Goal: Task Accomplishment & Management: Complete application form

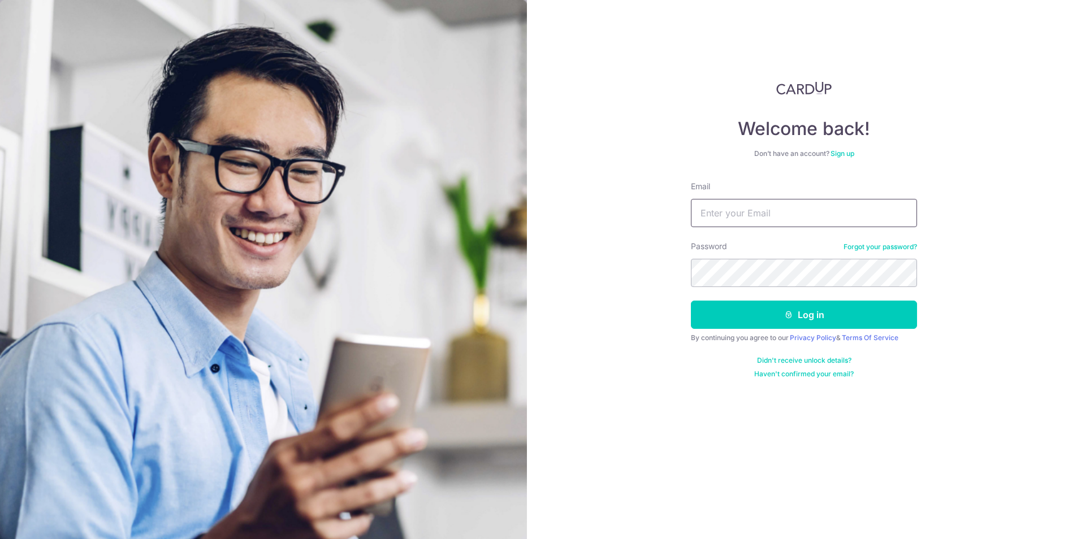
click at [788, 218] on input "Email" at bounding box center [804, 213] width 226 height 28
click at [793, 213] on input "Email" at bounding box center [804, 213] width 226 height 28
type input "[EMAIL_ADDRESS][DOMAIN_NAME]"
click at [780, 303] on button "Log in" at bounding box center [804, 315] width 226 height 28
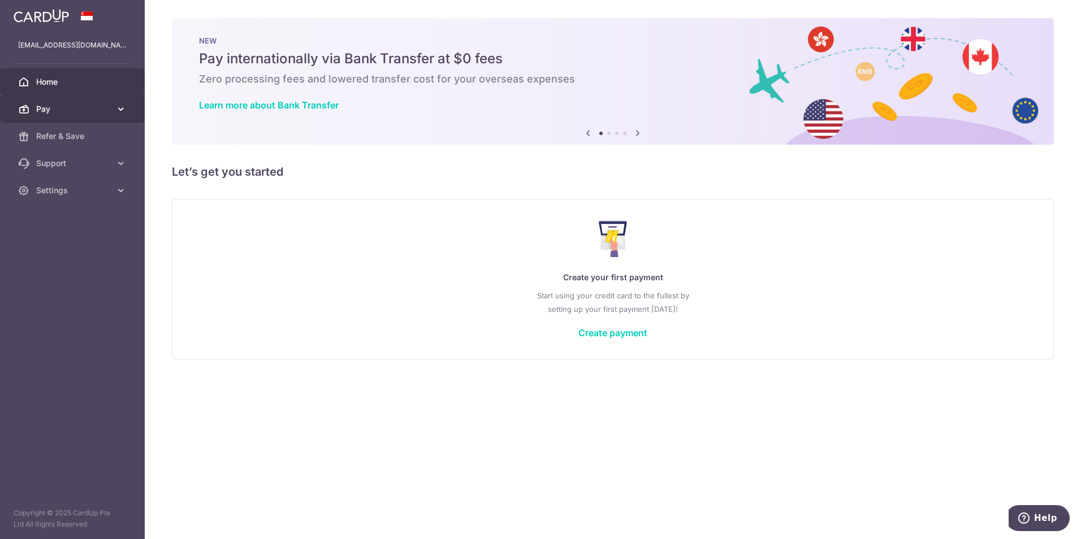
click at [103, 108] on span "Pay" at bounding box center [73, 108] width 75 height 11
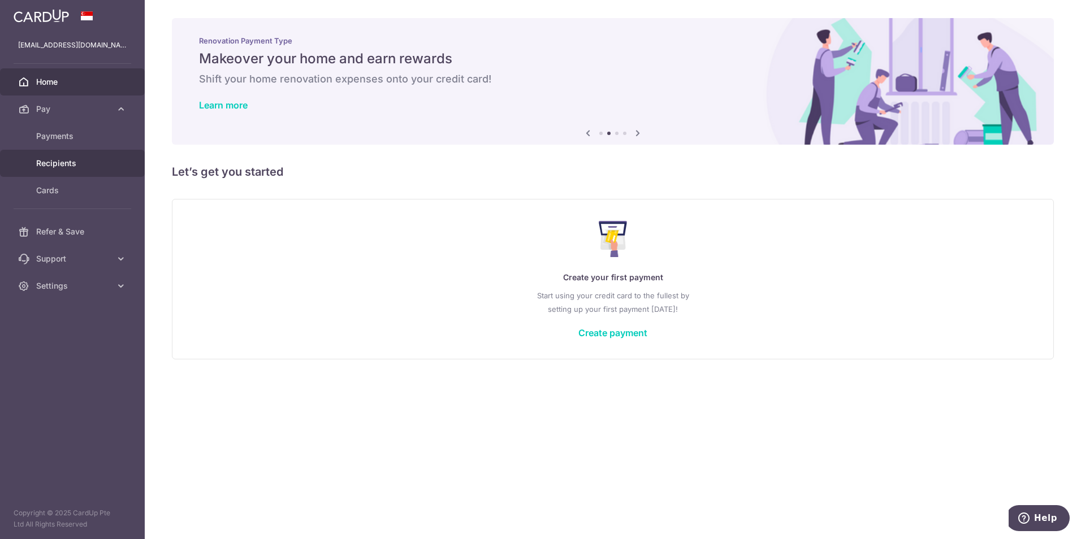
click at [95, 158] on span "Recipients" at bounding box center [73, 163] width 75 height 11
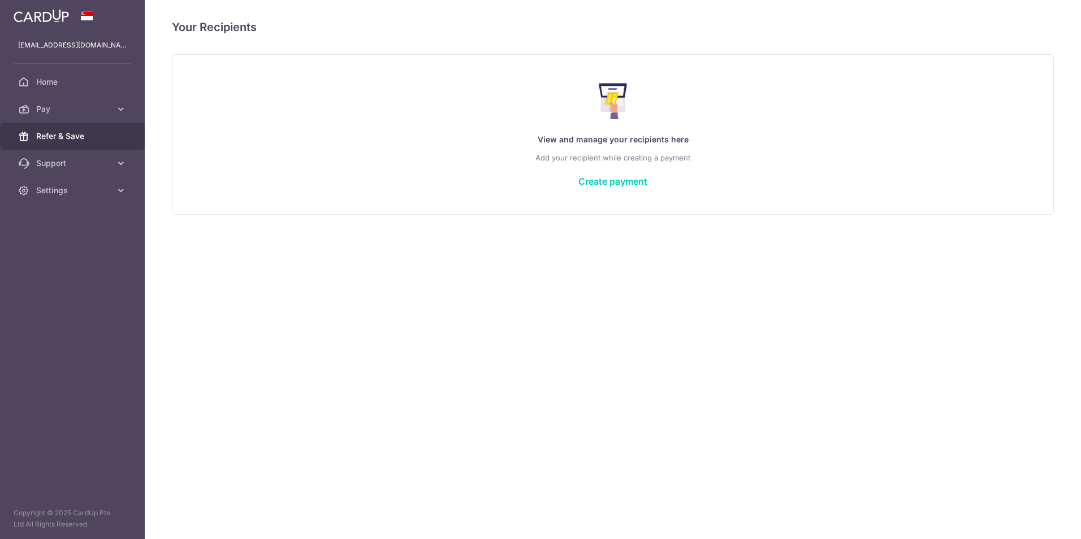
click at [84, 129] on link "Refer & Save" at bounding box center [72, 136] width 145 height 27
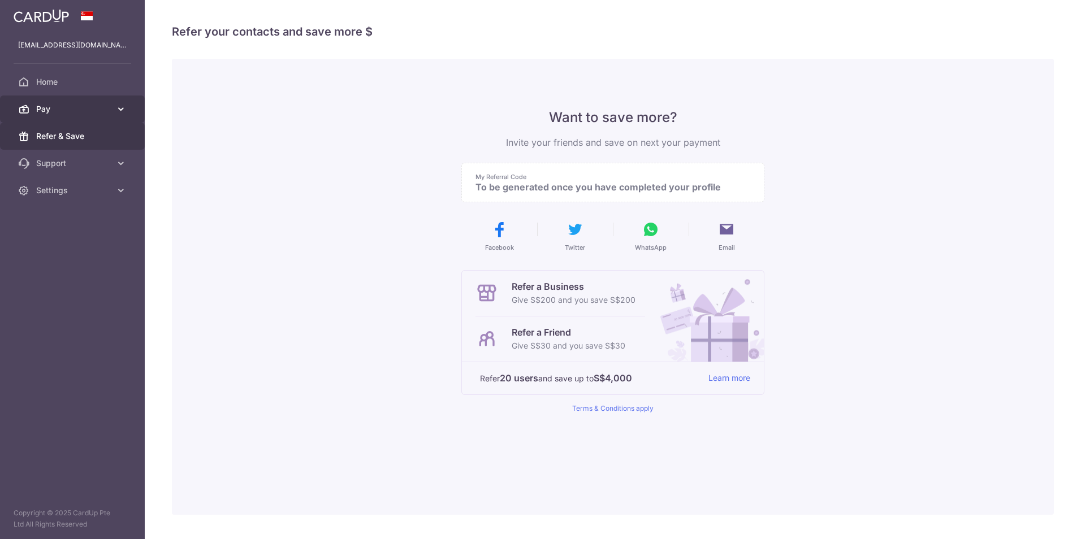
click at [71, 111] on span "Pay" at bounding box center [73, 108] width 75 height 11
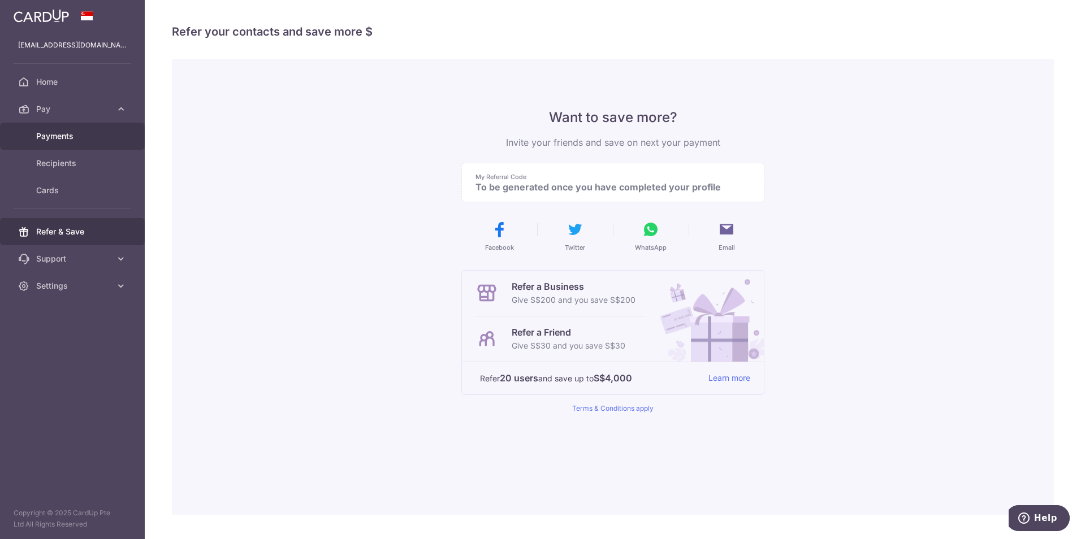
click at [57, 129] on link "Payments" at bounding box center [72, 136] width 145 height 27
